Goal: Transaction & Acquisition: Purchase product/service

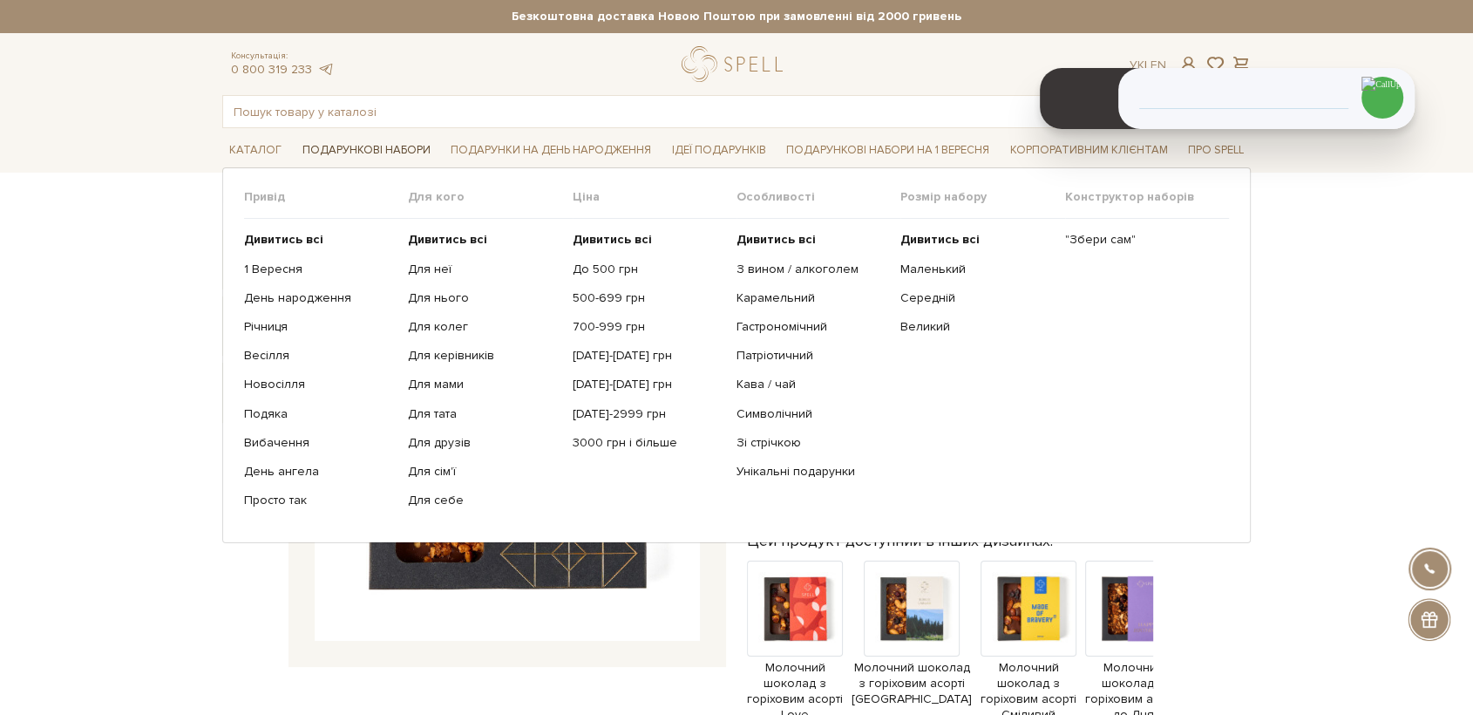
click at [340, 146] on link "Подарункові набори" at bounding box center [366, 150] width 142 height 27
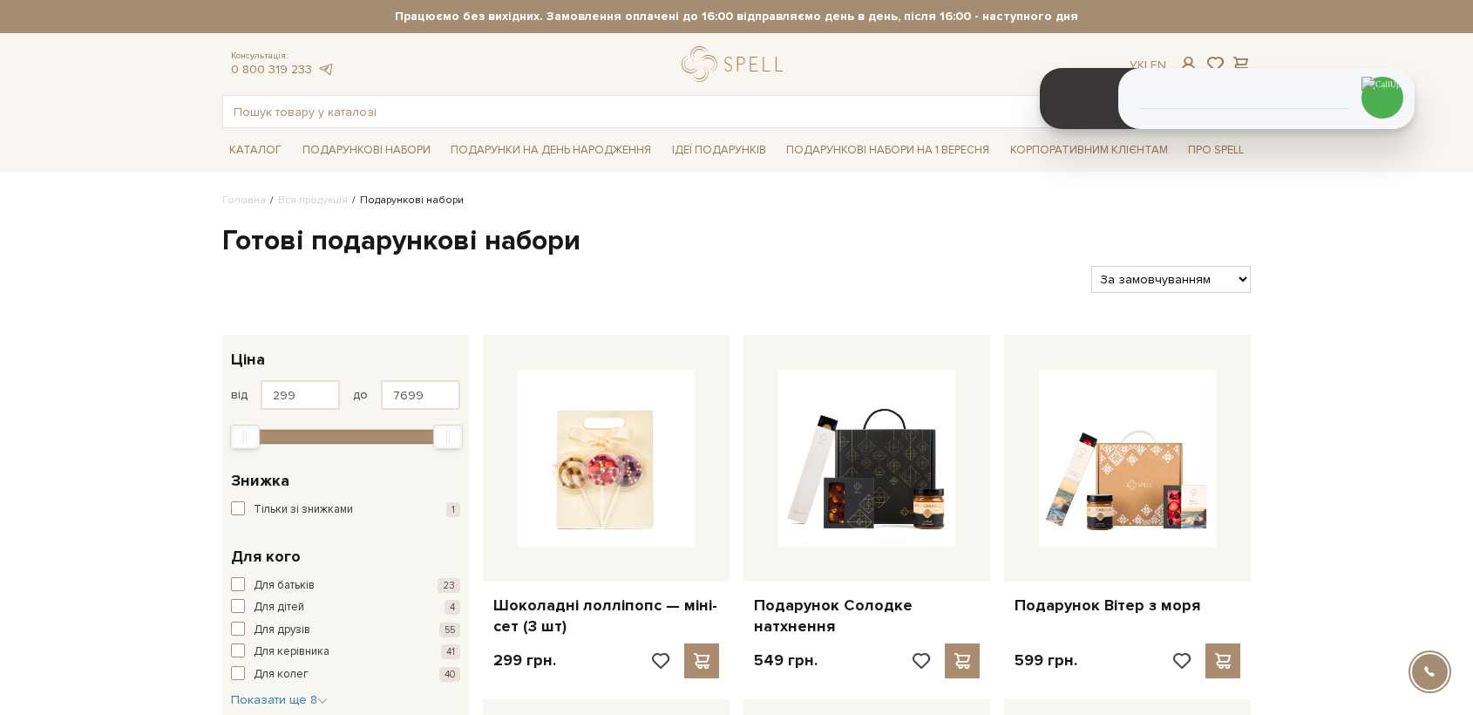
drag, startPoint x: 0, startPoint y: 0, endPoint x: 1124, endPoint y: 290, distance: 1161.1
click at [1136, 276] on select "За замовчуванням За Ціною (зростання) За Ціною (зменшення) Новинки За популярні…" at bounding box center [1170, 279] width 159 height 27
select select "[URL][DOMAIN_NAME]"
click at [1091, 266] on select "За замовчуванням За Ціною (зростання) За Ціною (зменшення) Новинки За популярні…" at bounding box center [1170, 279] width 159 height 27
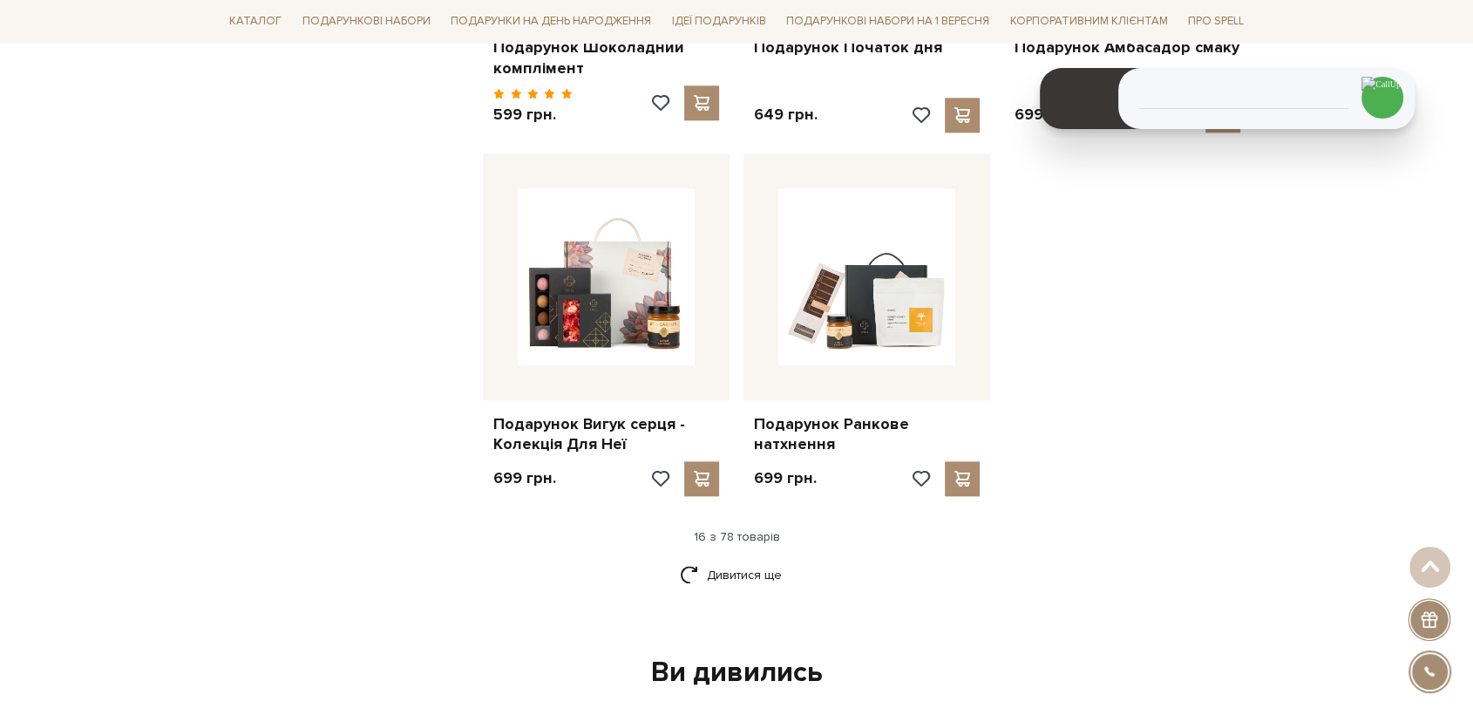
scroll to position [2033, 0]
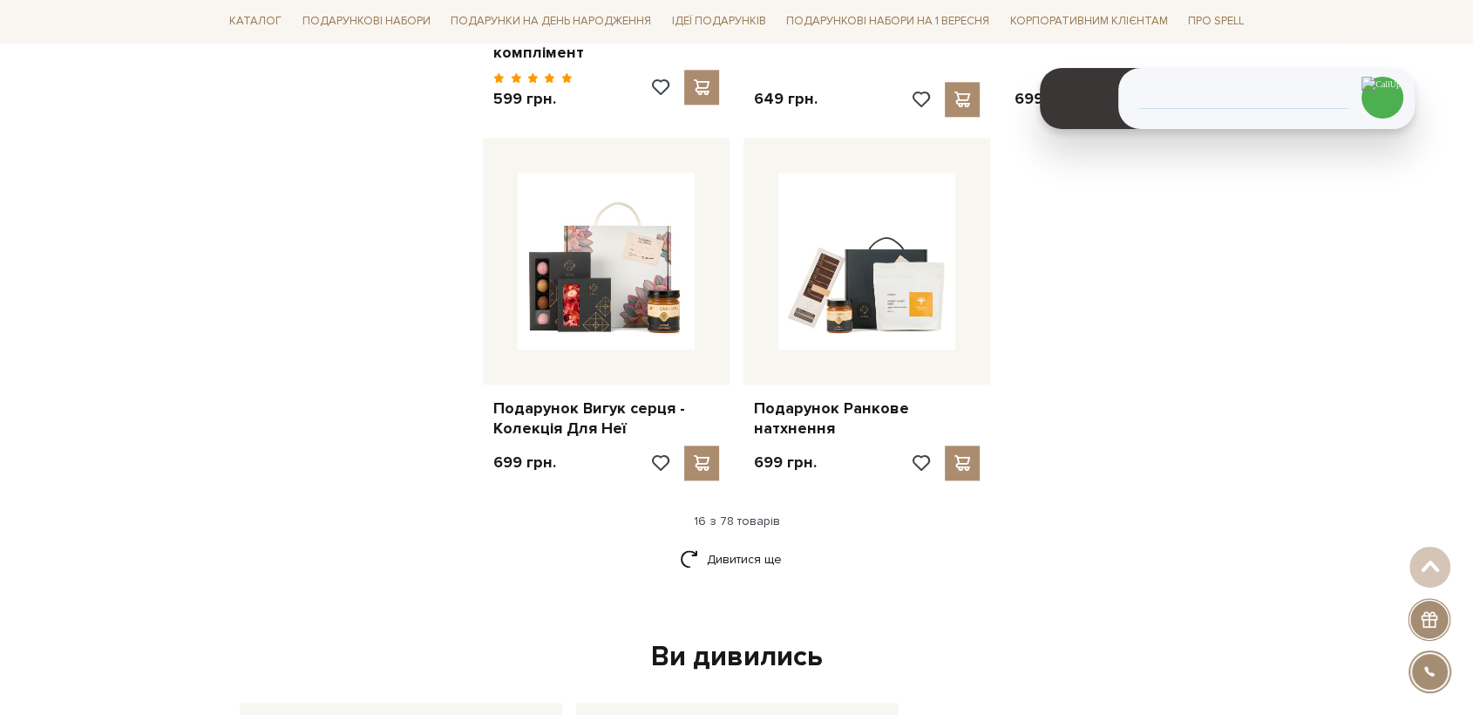
click at [755, 546] on link "Дивитися ще" at bounding box center [736, 559] width 113 height 31
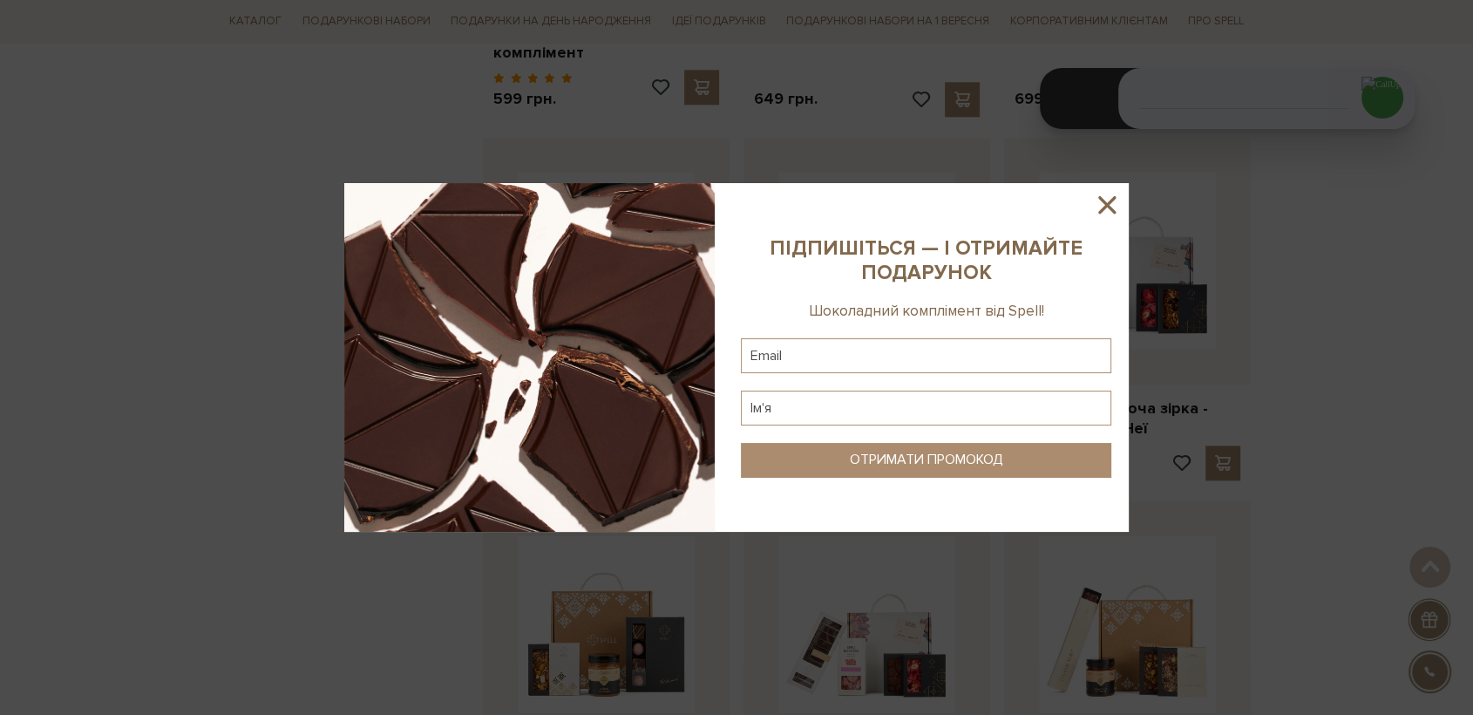
drag, startPoint x: 1102, startPoint y: 211, endPoint x: 1255, endPoint y: 241, distance: 156.2
click at [1102, 211] on icon at bounding box center [1107, 205] width 30 height 30
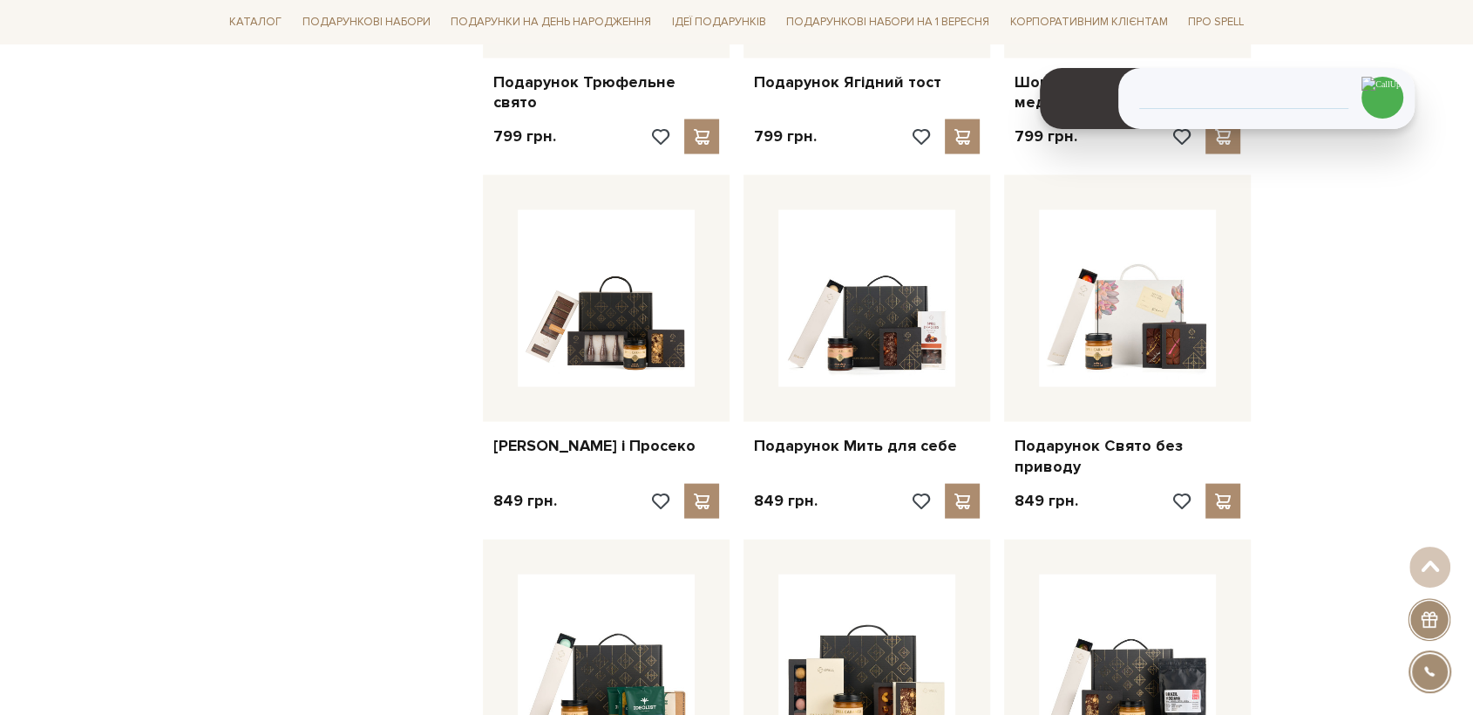
scroll to position [3486, 0]
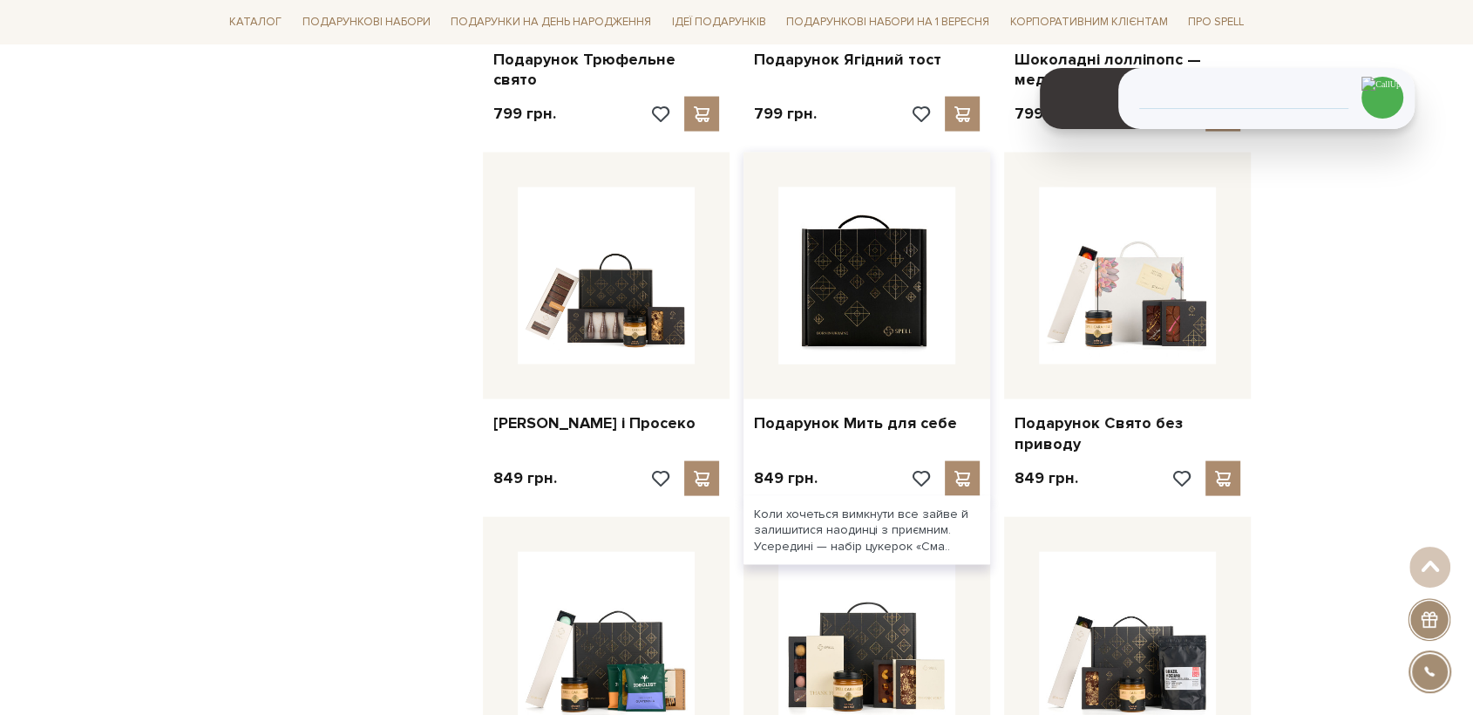
click at [924, 297] on img at bounding box center [866, 275] width 177 height 177
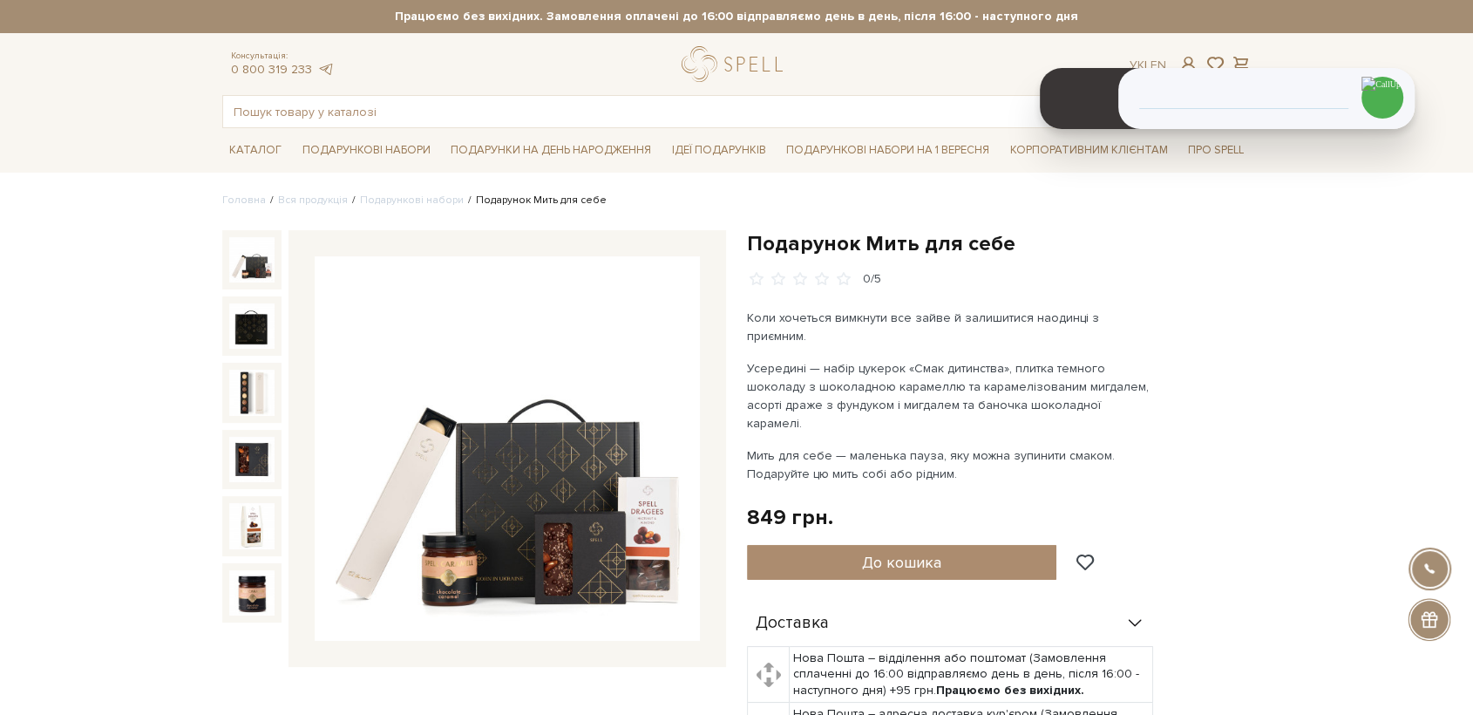
click at [539, 450] on img at bounding box center [507, 448] width 385 height 385
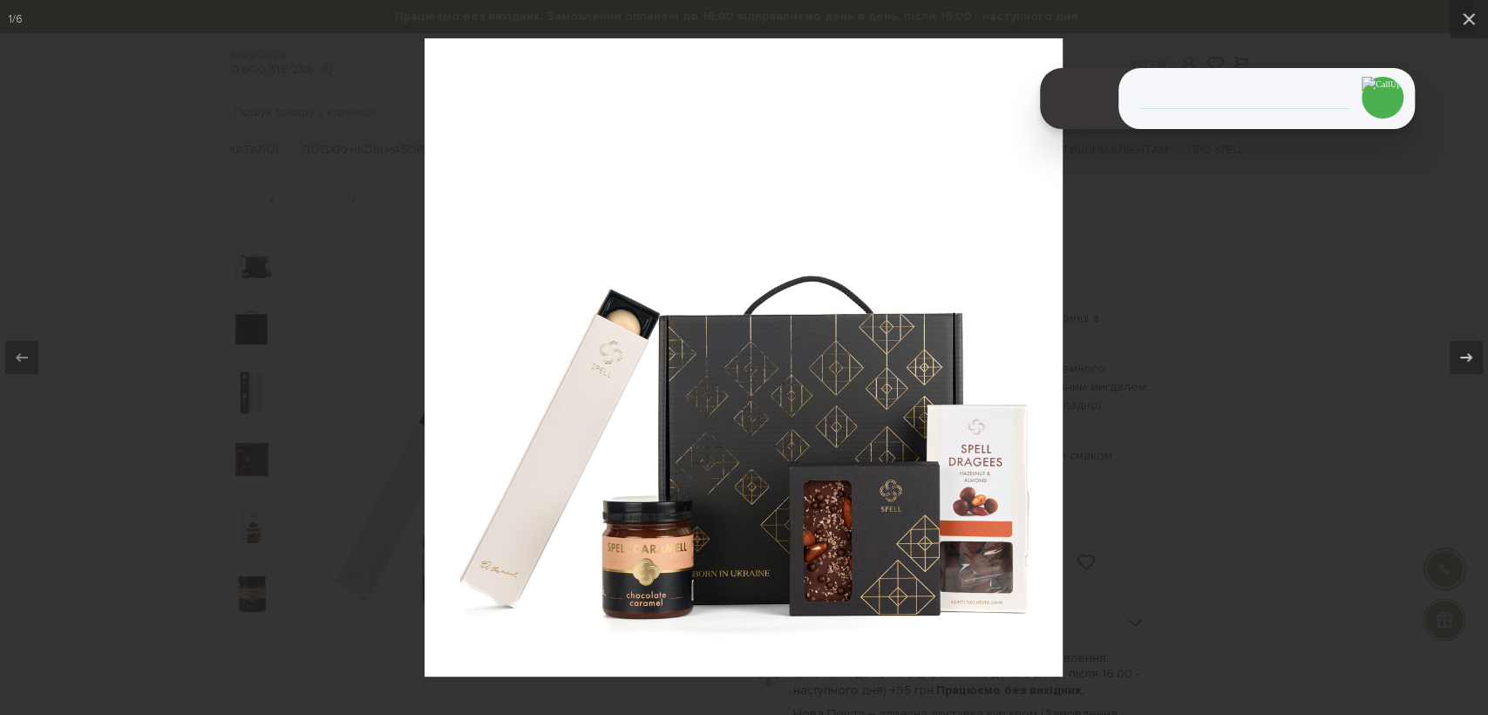
drag, startPoint x: 319, startPoint y: 175, endPoint x: 310, endPoint y: 193, distance: 19.5
click at [318, 176] on div at bounding box center [744, 357] width 1488 height 715
